Goal: Entertainment & Leisure: Consume media (video, audio)

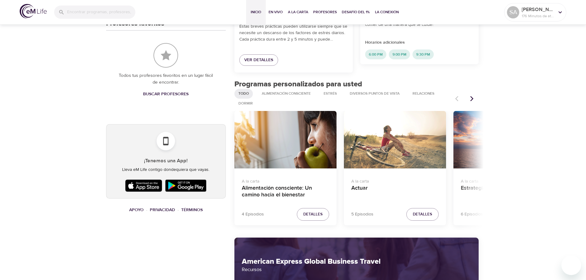
scroll to position [277, 0]
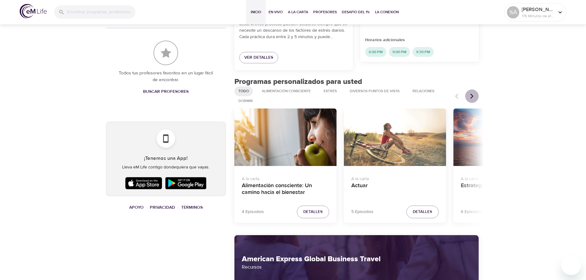
click at [470, 97] on icon "Artículos anteriores" at bounding box center [472, 96] width 6 height 6
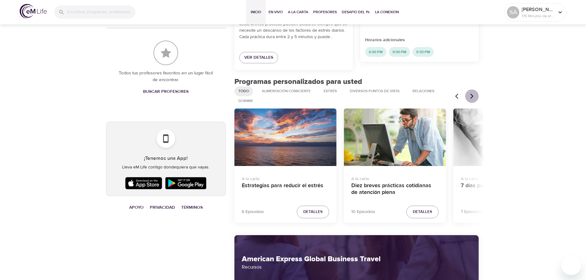
click at [473, 96] on icon "Artículos anteriores" at bounding box center [472, 96] width 3 height 5
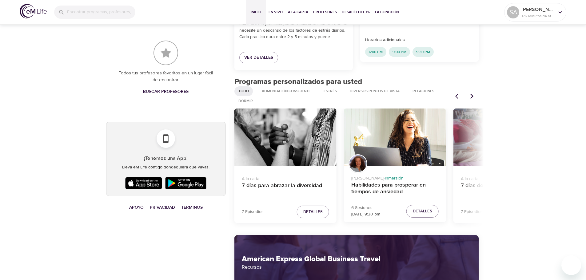
click at [471, 96] on icon "Artículos anteriores" at bounding box center [472, 96] width 6 height 6
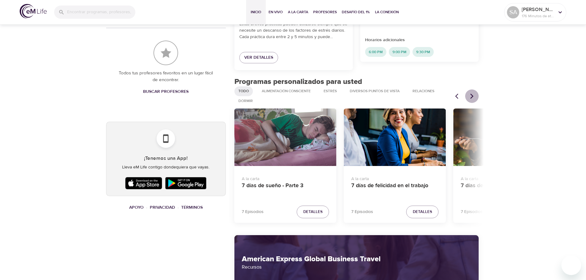
drag, startPoint x: 472, startPoint y: 98, endPoint x: 497, endPoint y: 112, distance: 28.9
click at [472, 98] on icon "Artículos anteriores" at bounding box center [472, 96] width 3 height 5
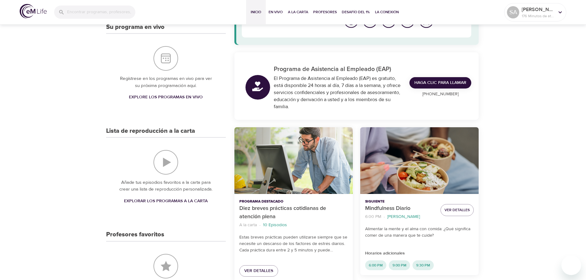
scroll to position [92, 0]
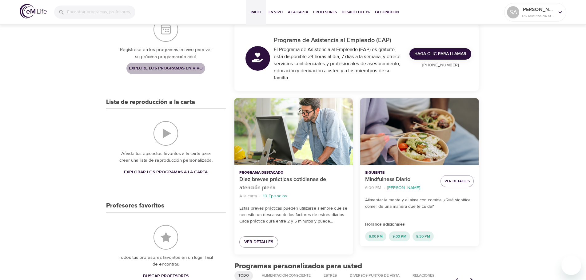
click at [179, 69] on span "Explore los programas en vivo" at bounding box center [166, 69] width 74 height 8
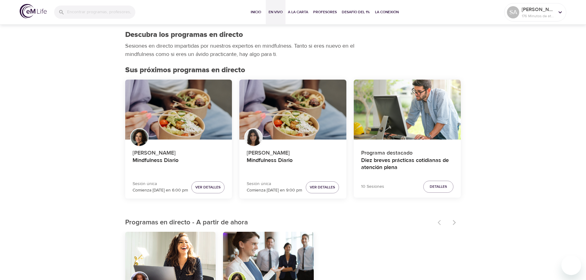
click at [456, 222] on div at bounding box center [447, 223] width 27 height 14
click at [259, 11] on span "Inicio" at bounding box center [256, 12] width 15 height 6
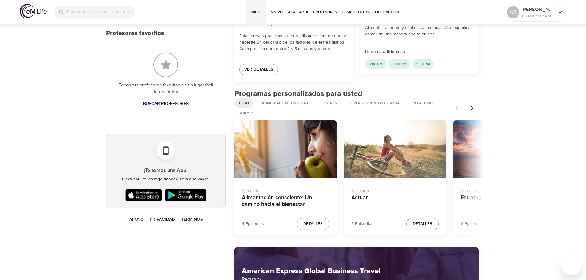
scroll to position [277, 0]
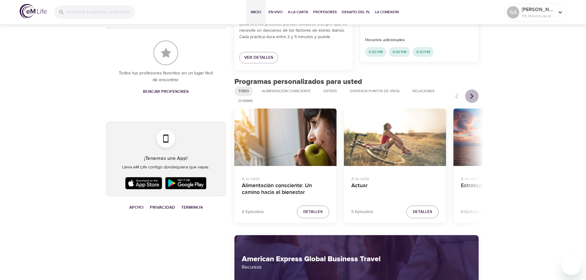
click at [473, 97] on icon "Artículos anteriores" at bounding box center [472, 96] width 3 height 5
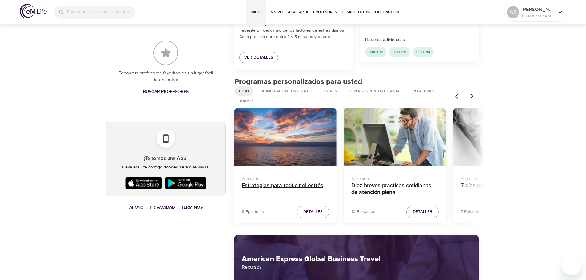
click at [276, 186] on h4 "Estrategias para reducir el estrés" at bounding box center [285, 190] width 87 height 15
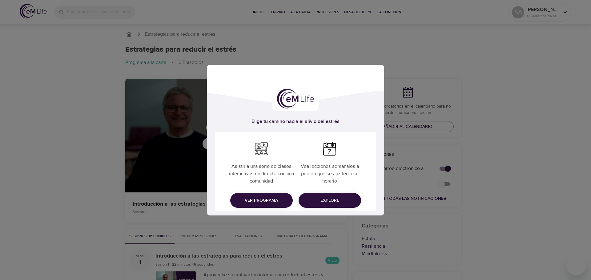
click at [546, 93] on div "Elige tu camino hacia el alivio del estrés Asistir a una serie de clases intera…" at bounding box center [295, 140] width 591 height 280
click at [552, 86] on div "Elige tu camino hacia el alivio del estrés Asistir a una serie de clases intera…" at bounding box center [295, 140] width 591 height 280
click at [309, 28] on div "Elige tu camino hacia el alivio del estrés Asistir a una serie de clases intera…" at bounding box center [295, 140] width 591 height 280
click at [336, 42] on div "Elige tu camino hacia el alivio del estrés Asistir a una serie de clases intera…" at bounding box center [295, 140] width 591 height 280
click at [408, 60] on div "Elige tu camino hacia el alivio del estrés Asistir a una serie de clases intera…" at bounding box center [295, 140] width 591 height 280
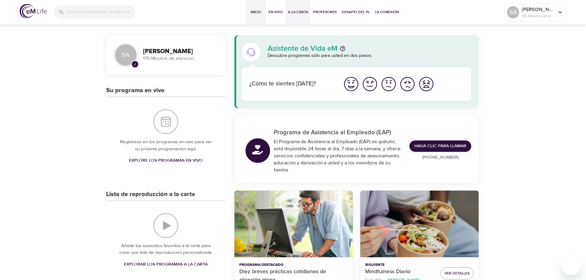
click at [303, 11] on span "A la carta" at bounding box center [298, 12] width 20 height 6
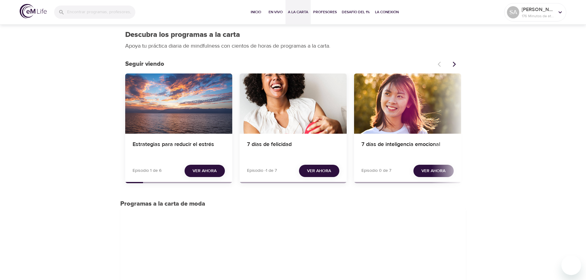
click at [322, 171] on span "Ver ahora" at bounding box center [319, 171] width 24 height 8
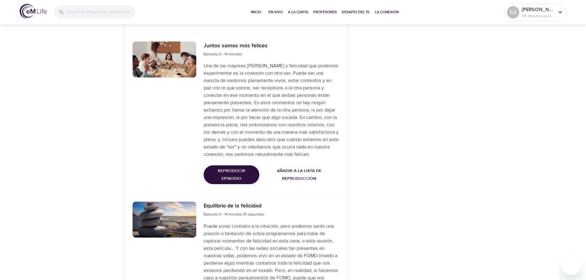
scroll to position [523, 0]
click at [230, 182] on span "Reproducir episodio" at bounding box center [232, 174] width 46 height 15
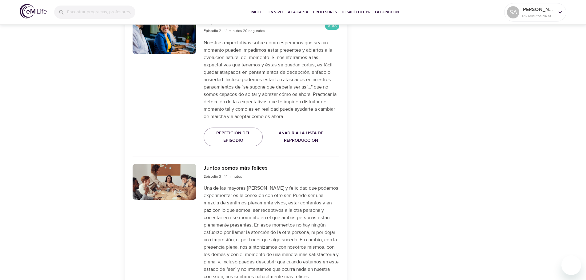
scroll to position [246, 0]
